Goal: Task Accomplishment & Management: Use online tool/utility

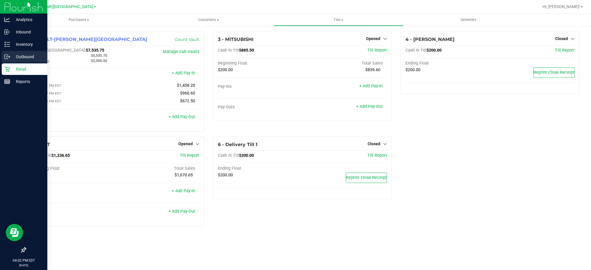
click at [19, 56] on p "Outbound" at bounding box center [27, 56] width 35 height 7
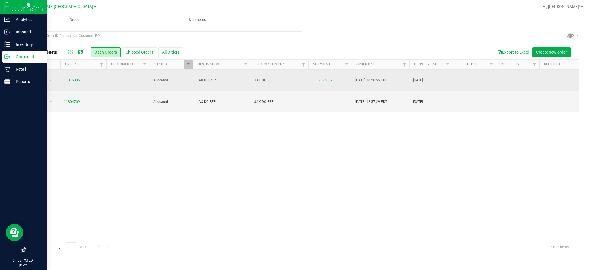
click at [71, 78] on link "11816885" at bounding box center [72, 80] width 16 height 5
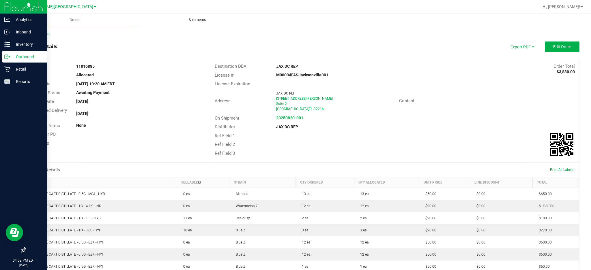
click at [199, 17] on uib-tab-heading "Shipments" at bounding box center [197, 20] width 122 height 12
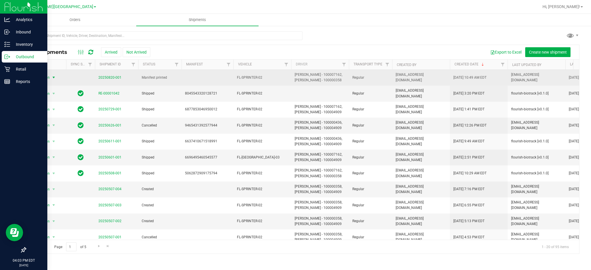
click at [48, 76] on span "Action" at bounding box center [42, 78] width 16 height 8
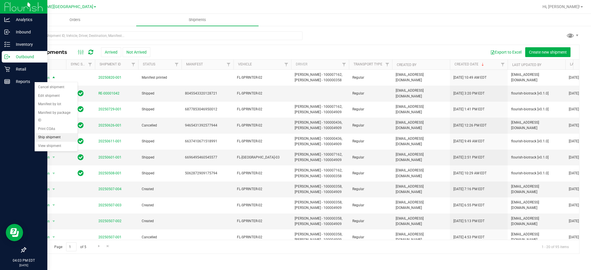
click at [54, 133] on li "Ship shipment" at bounding box center [56, 137] width 43 height 9
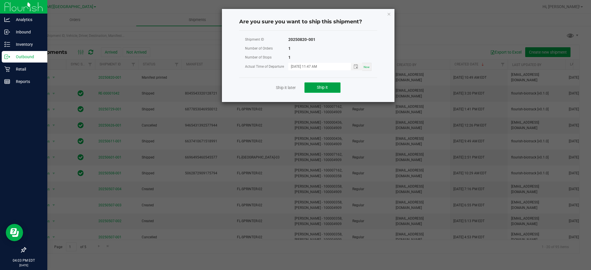
click at [323, 90] on button "Ship it" at bounding box center [322, 88] width 36 height 10
click at [368, 68] on span "Now" at bounding box center [367, 66] width 6 height 3
click at [367, 68] on span "Now" at bounding box center [367, 66] width 6 height 3
click at [356, 67] on span "Toggle popup" at bounding box center [355, 66] width 5 height 5
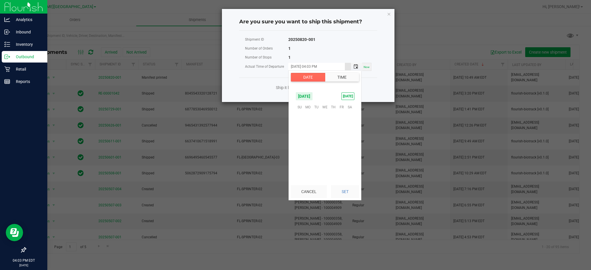
scroll to position [8, 0]
click at [334, 140] on span "21" at bounding box center [333, 142] width 8 height 9
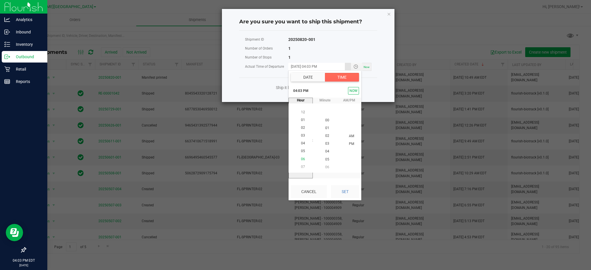
click at [301, 159] on span "06" at bounding box center [303, 159] width 4 height 4
click at [347, 192] on button "Set" at bounding box center [345, 192] width 28 height 13
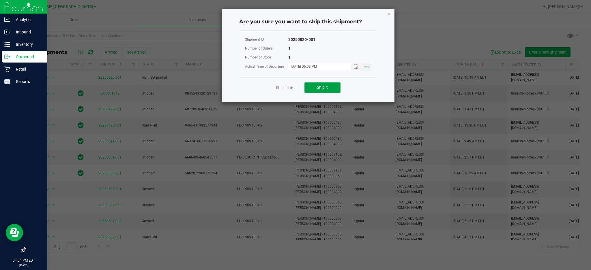
click at [331, 88] on button "Ship it" at bounding box center [322, 88] width 36 height 10
click at [353, 65] on span "Toggle popup" at bounding box center [356, 66] width 10 height 5
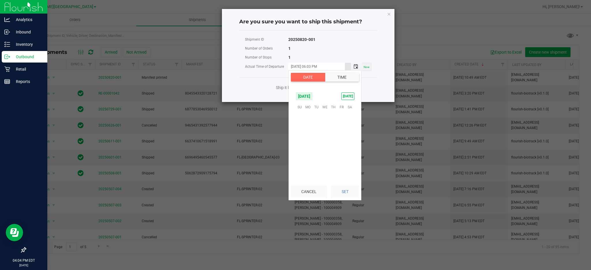
scroll to position [8, 0]
click at [364, 67] on span "Now" at bounding box center [367, 66] width 6 height 3
type input "[DATE] 04:04 PM"
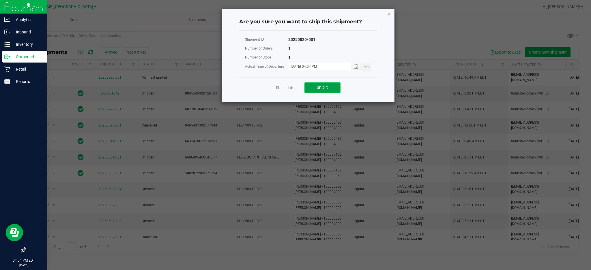
click at [328, 88] on button "Ship it" at bounding box center [322, 88] width 36 height 10
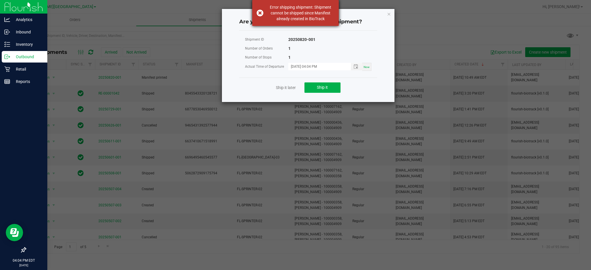
click at [259, 15] on div "Error shipping shipment: Shipment cannot be shipped since Manifest already crea…" at bounding box center [295, 13] width 87 height 26
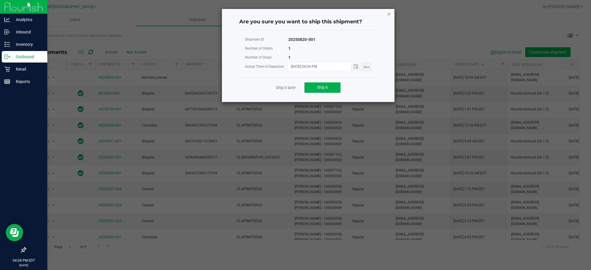
click at [387, 11] on icon "Close" at bounding box center [389, 13] width 4 height 7
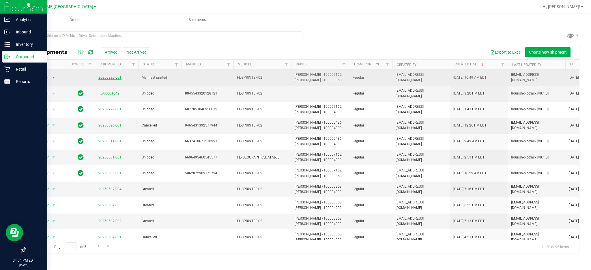
click at [105, 78] on link "20250820-001" at bounding box center [109, 78] width 23 height 4
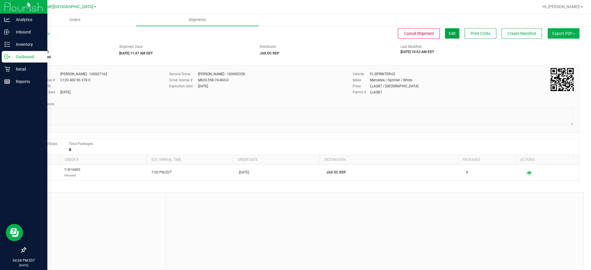
click at [449, 35] on span "Edit" at bounding box center [452, 33] width 7 height 5
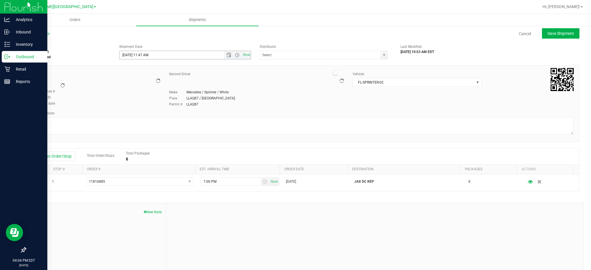
type input "JAX DC REP"
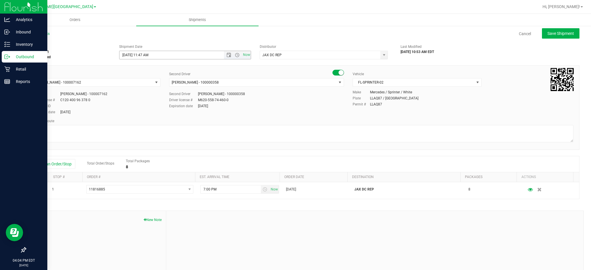
click at [234, 52] on span "Now" at bounding box center [237, 55] width 27 height 8
click at [236, 55] on span "Open the time view" at bounding box center [237, 55] width 5 height 5
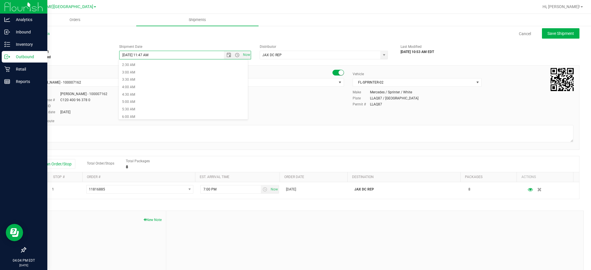
scroll to position [192, 0]
click at [135, 113] on li "4:30 PM" at bounding box center [183, 117] width 129 height 8
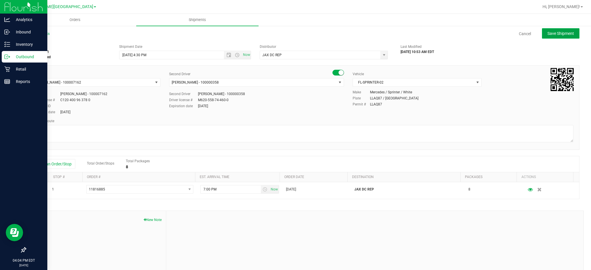
click at [547, 35] on span "Save Shipment" at bounding box center [560, 33] width 27 height 5
type input "[DATE] 8:30 PM"
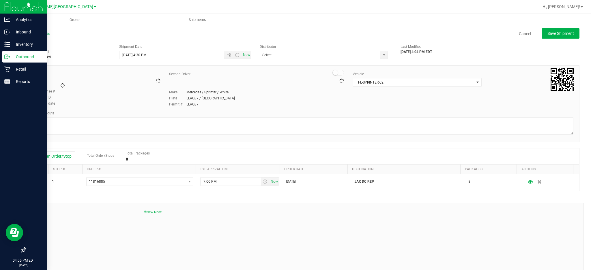
type input "JAX DC REP"
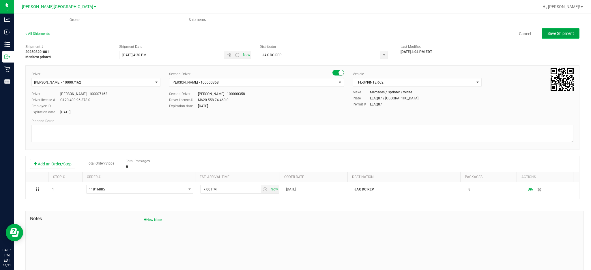
click at [561, 31] on span "Save Shipment" at bounding box center [560, 33] width 27 height 5
type input "[DATE] 8:30 PM"
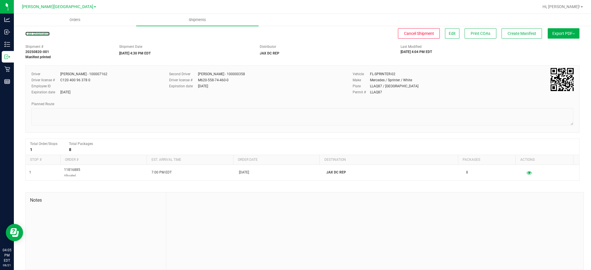
click at [33, 34] on link "All Shipments" at bounding box center [37, 34] width 24 height 4
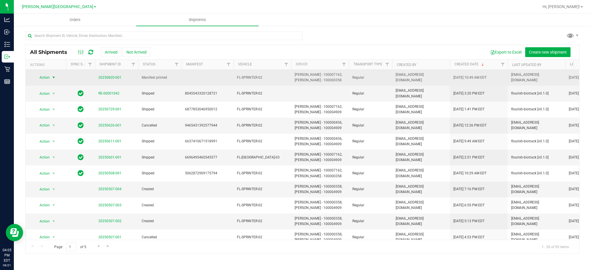
click at [47, 78] on span "Action" at bounding box center [42, 78] width 16 height 8
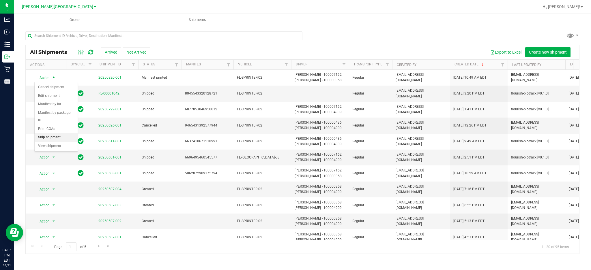
click at [44, 133] on li "Ship shipment" at bounding box center [56, 137] width 43 height 9
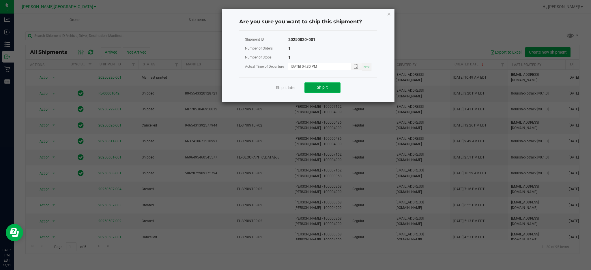
click at [322, 87] on span "Ship it" at bounding box center [322, 87] width 11 height 5
click at [331, 86] on button "Ship it" at bounding box center [322, 88] width 36 height 10
click at [281, 86] on link "Ship it later" at bounding box center [286, 88] width 20 height 6
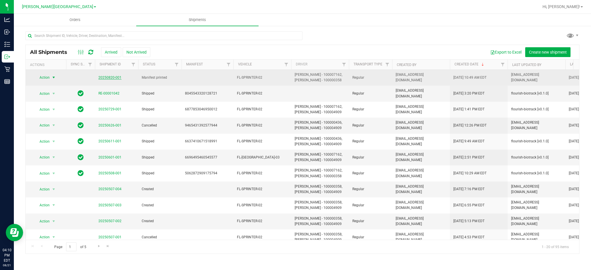
click at [115, 78] on link "20250820-001" at bounding box center [109, 78] width 23 height 4
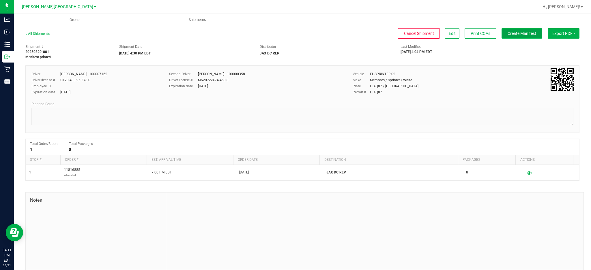
click at [517, 34] on span "Create Manifest" at bounding box center [521, 33] width 29 height 5
click at [449, 35] on span "Edit" at bounding box center [452, 33] width 7 height 5
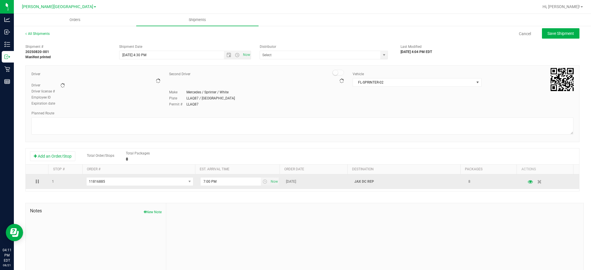
type input "JAX DC REP"
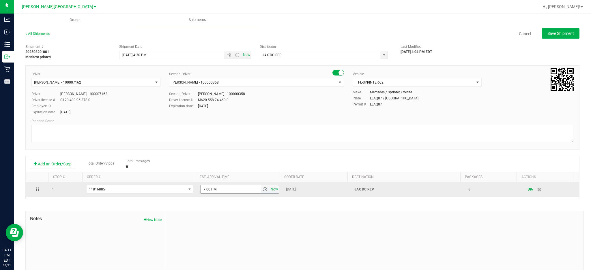
click at [271, 192] on span "Now" at bounding box center [274, 190] width 10 height 8
type input "4:11 PM"
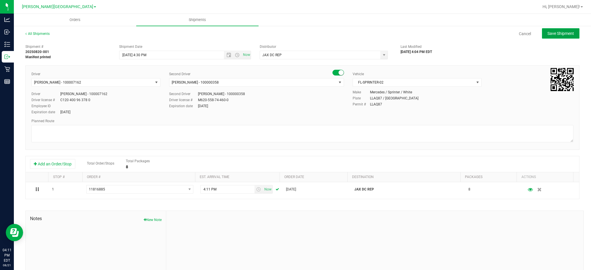
click at [561, 35] on span "Save Shipment" at bounding box center [560, 33] width 27 height 5
type input "[DATE] 8:30 PM"
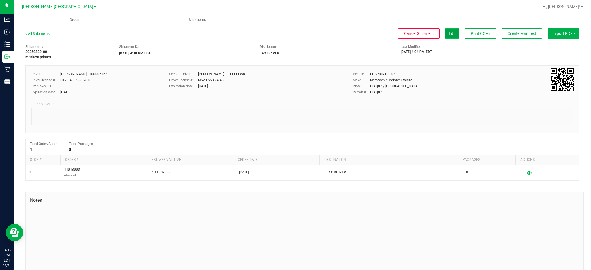
click at [445, 37] on button "Edit" at bounding box center [452, 33] width 14 height 10
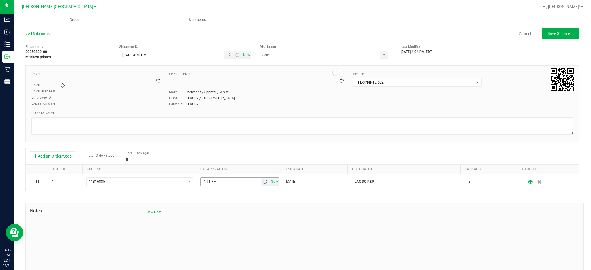
type input "JAX DC REP"
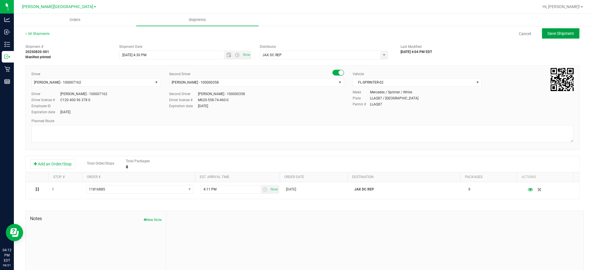
click at [552, 31] on span "Save Shipment" at bounding box center [560, 33] width 27 height 5
type input "[DATE] 8:30 PM"
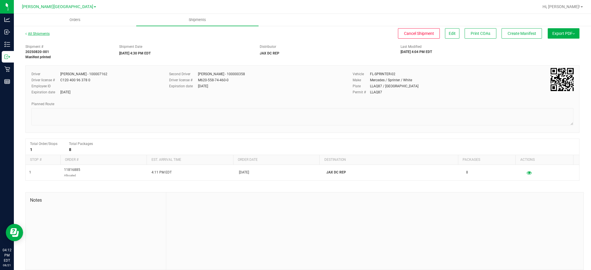
click at [42, 33] on link "All Shipments" at bounding box center [37, 34] width 24 height 4
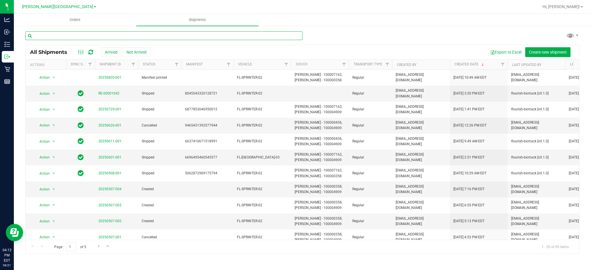
click at [42, 33] on input "text" at bounding box center [163, 35] width 277 height 9
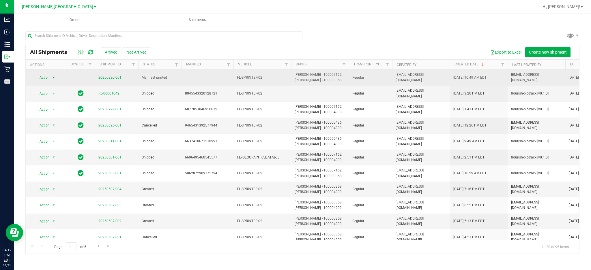
click at [44, 78] on span "Action" at bounding box center [42, 78] width 16 height 8
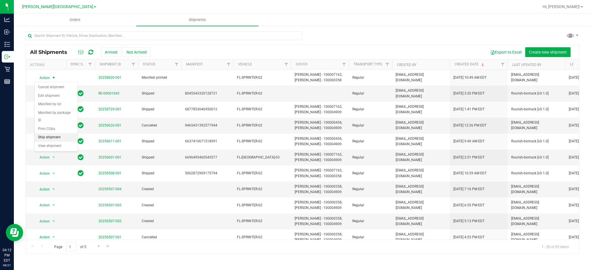
click at [50, 133] on li "Ship shipment" at bounding box center [56, 137] width 43 height 9
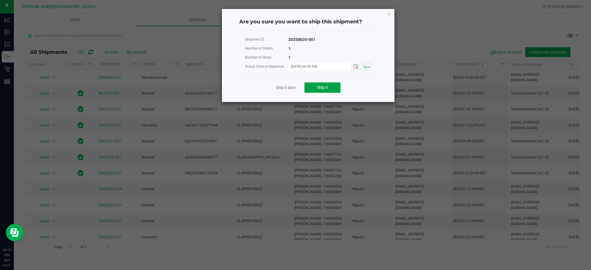
click at [335, 88] on button "Ship it" at bounding box center [322, 88] width 36 height 10
click at [365, 66] on span "Now" at bounding box center [367, 66] width 6 height 3
type input "[DATE] 04:17 PM"
click at [328, 85] on button "Ship it" at bounding box center [322, 88] width 36 height 10
click at [390, 13] on icon "Close" at bounding box center [389, 13] width 4 height 7
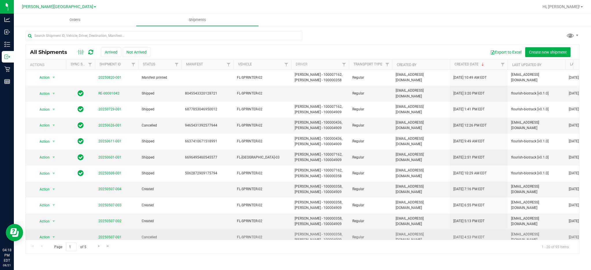
click at [408, 234] on span "[EMAIL_ADDRESS][DOMAIN_NAME]" at bounding box center [421, 237] width 51 height 11
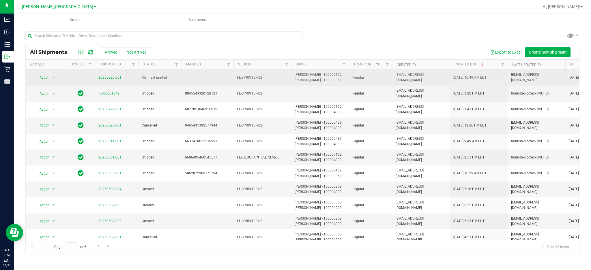
click at [112, 75] on span "20250820-001" at bounding box center [109, 77] width 23 height 5
click at [112, 78] on link "20250820-001" at bounding box center [109, 78] width 23 height 4
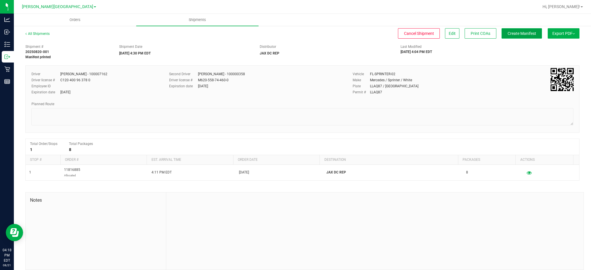
click at [522, 33] on span "Create Manifest" at bounding box center [521, 33] width 29 height 5
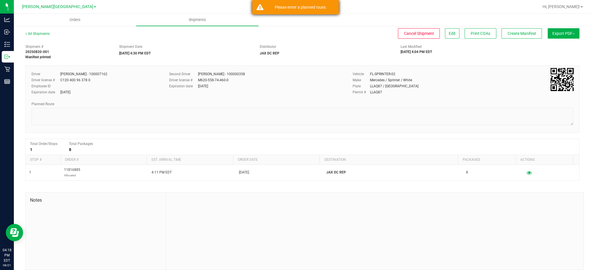
click at [317, 7] on div "Please enter a planned route." at bounding box center [301, 7] width 68 height 6
click at [76, 20] on span "Orders" at bounding box center [75, 19] width 27 height 5
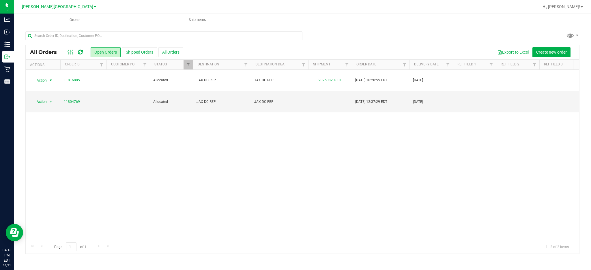
click at [44, 78] on span "Action" at bounding box center [39, 80] width 16 height 8
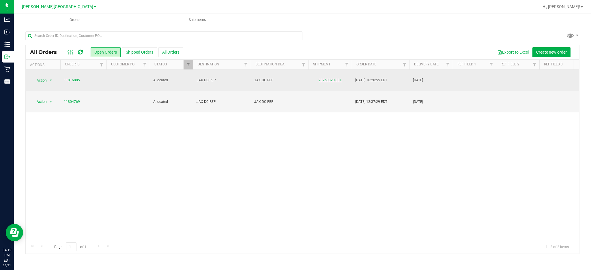
click at [330, 80] on link "20250820-001" at bounding box center [330, 80] width 23 height 4
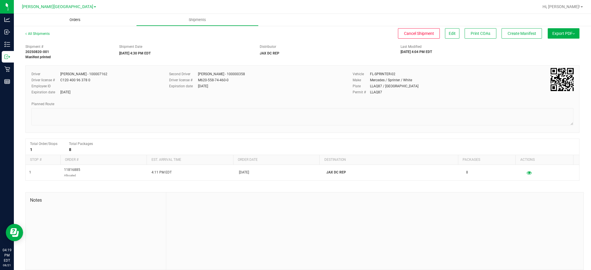
click at [75, 19] on span "Orders" at bounding box center [75, 19] width 27 height 5
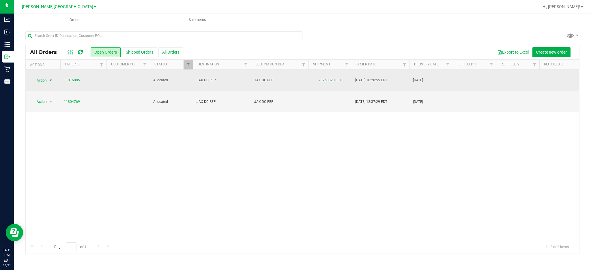
click at [45, 77] on span "Action" at bounding box center [39, 80] width 16 height 8
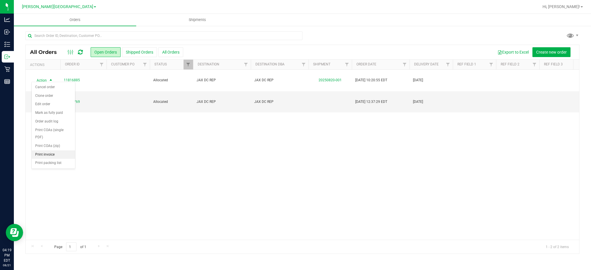
click at [45, 155] on li "Print invoice" at bounding box center [53, 155] width 43 height 9
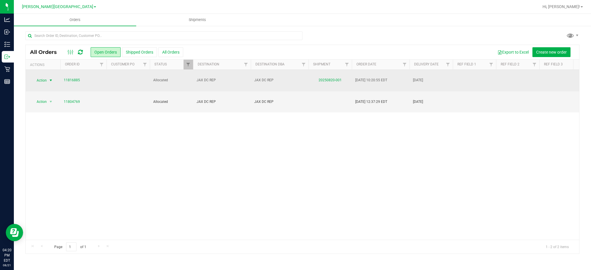
click at [38, 76] on span "Action" at bounding box center [39, 80] width 16 height 8
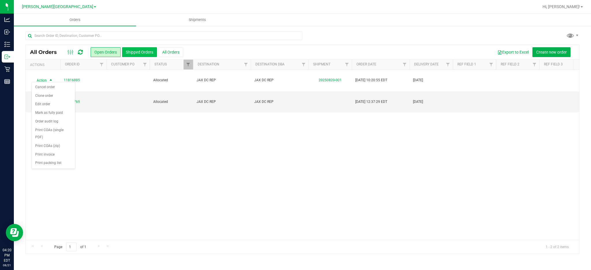
click at [140, 53] on button "Shipped Orders" at bounding box center [139, 52] width 35 height 10
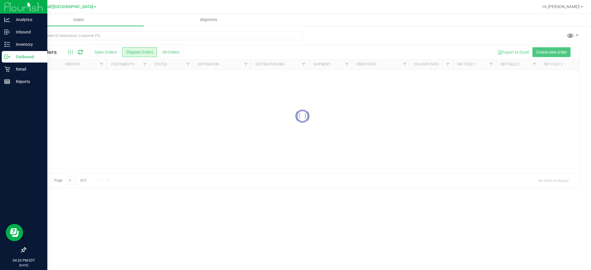
click at [8, 56] on icon at bounding box center [7, 57] width 6 height 6
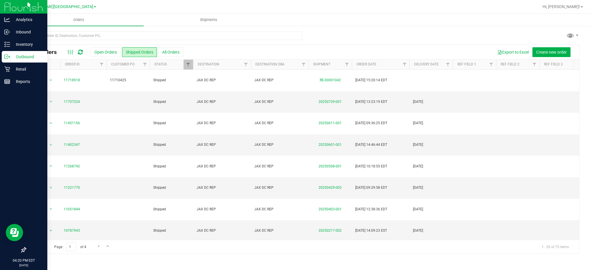
click at [10, 60] on p "Outbound" at bounding box center [27, 56] width 35 height 7
click at [16, 71] on p "Retail" at bounding box center [27, 69] width 35 height 7
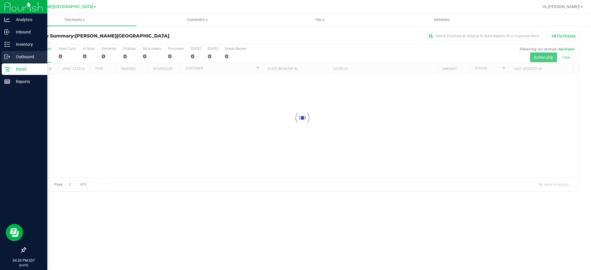
click at [19, 58] on p "Outbound" at bounding box center [27, 56] width 35 height 7
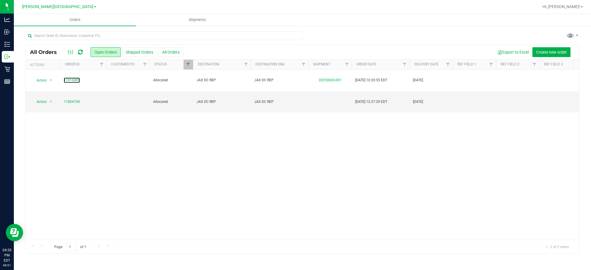
click at [70, 78] on link "11816885" at bounding box center [72, 80] width 16 height 5
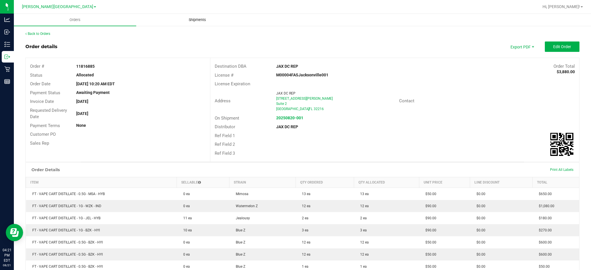
click at [204, 21] on span "Shipments" at bounding box center [197, 19] width 33 height 5
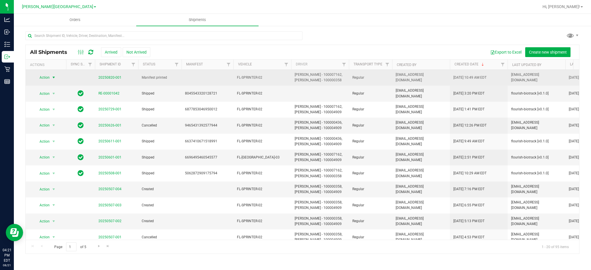
click at [45, 77] on span "Action" at bounding box center [42, 78] width 16 height 8
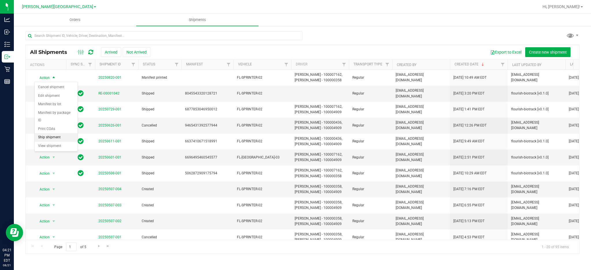
click at [52, 133] on li "Ship shipment" at bounding box center [56, 137] width 43 height 9
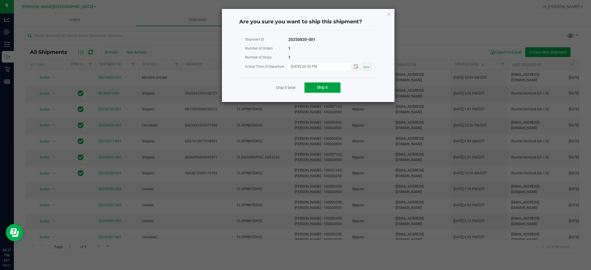
click at [315, 84] on button "Ship it" at bounding box center [322, 88] width 36 height 10
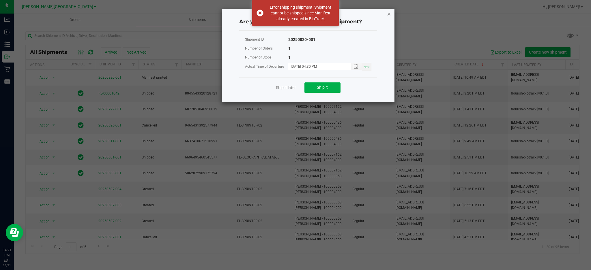
click at [389, 10] on icon "Close" at bounding box center [389, 13] width 4 height 7
